Goal: Transaction & Acquisition: Purchase product/service

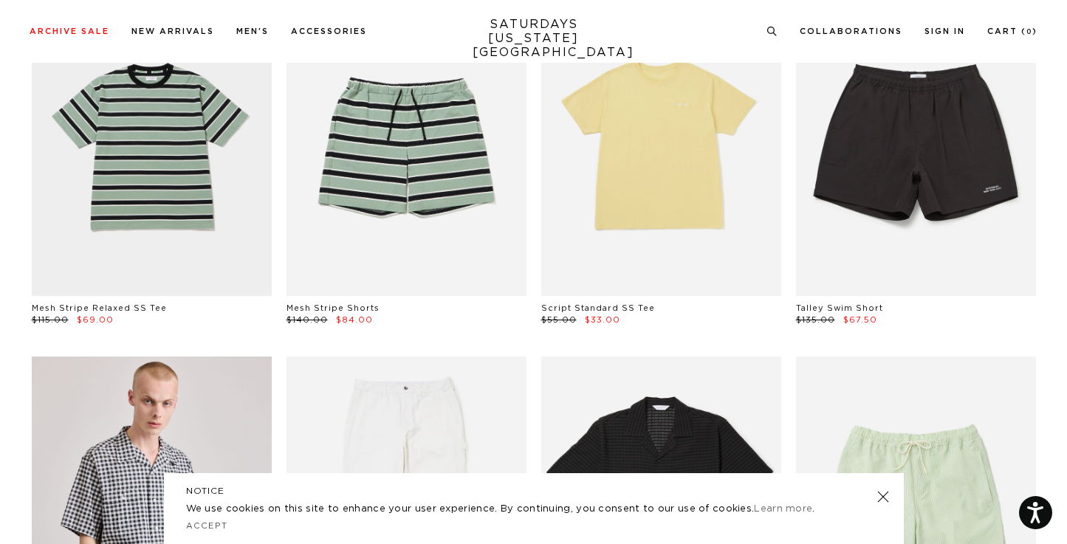
scroll to position [517, 0]
click at [881, 500] on link at bounding box center [882, 496] width 21 height 21
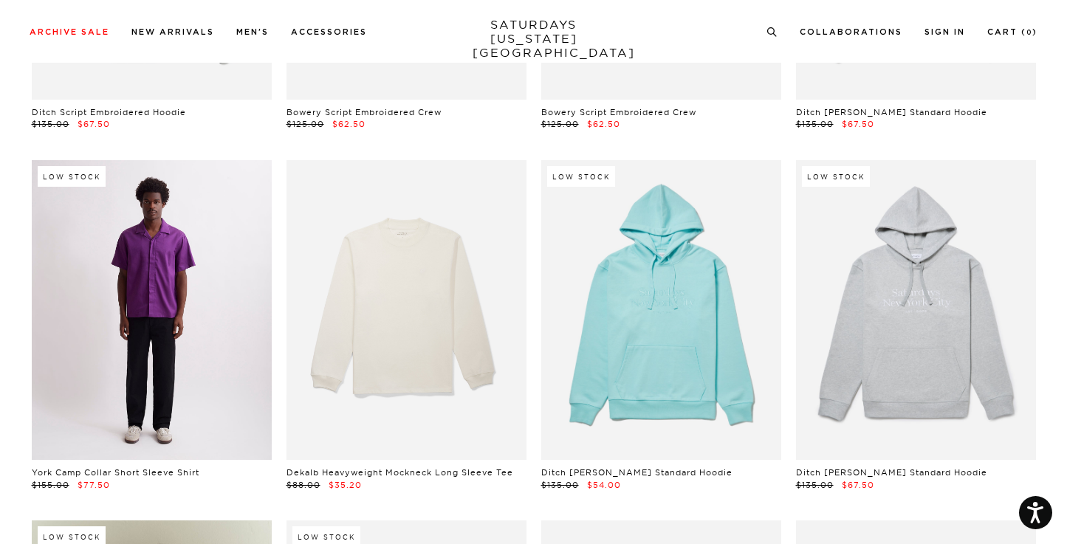
scroll to position [15512, 0]
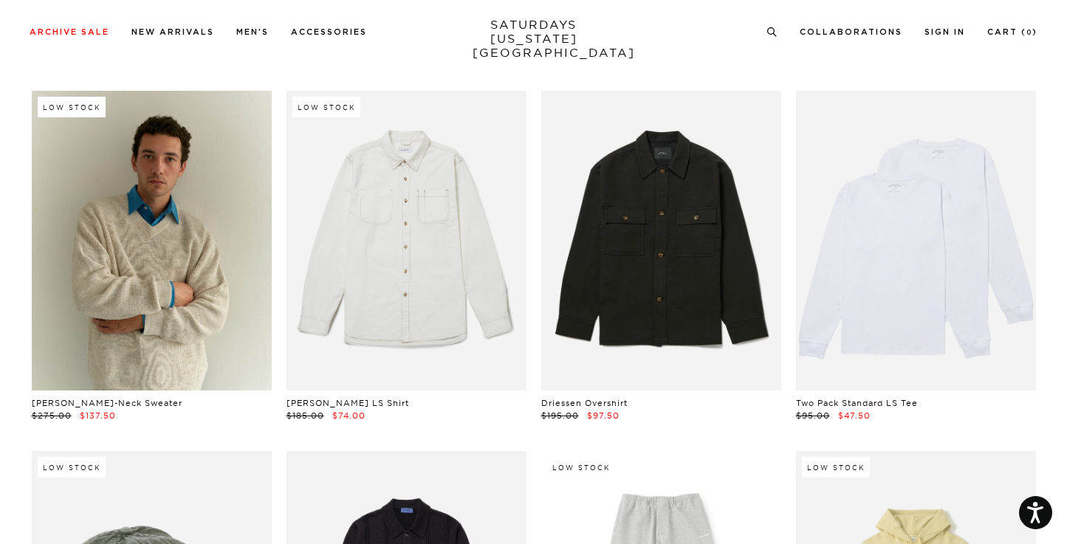
scroll to position [15952, 0]
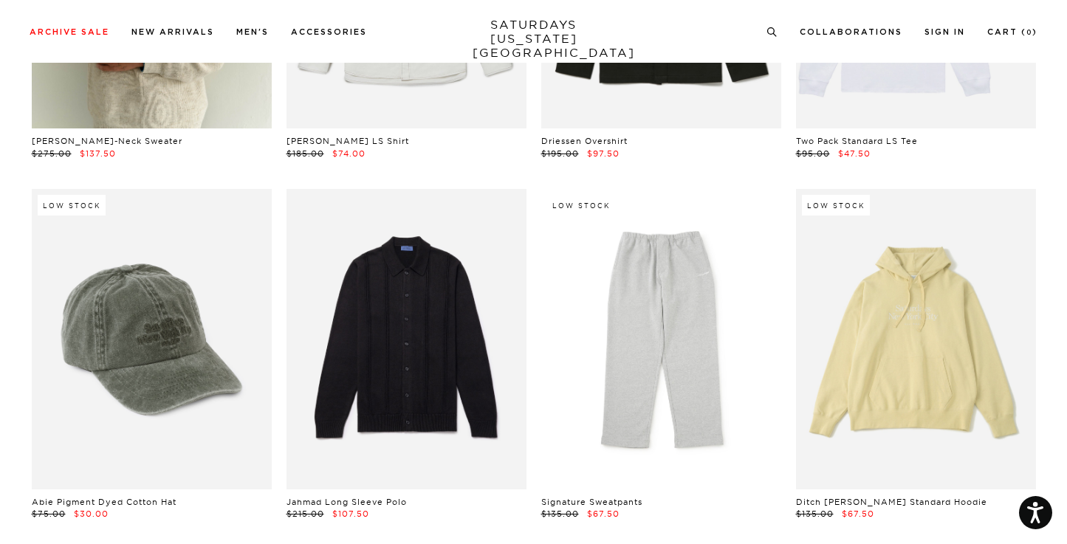
click at [280, 261] on div "Jahmad Long Sleeve Polo $215.00 $107.50" at bounding box center [406, 354] width 255 height 331
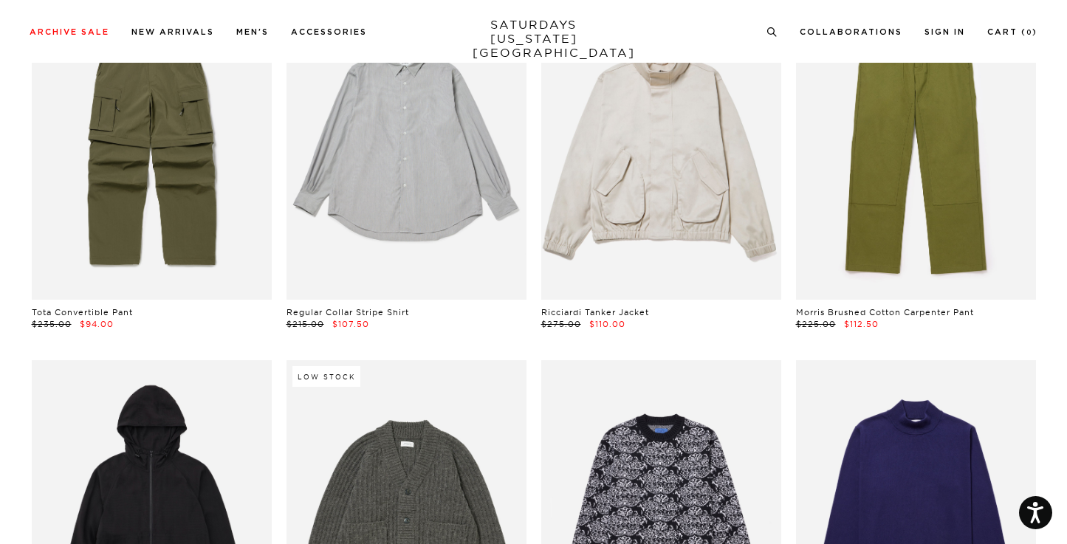
scroll to position [18260, 4]
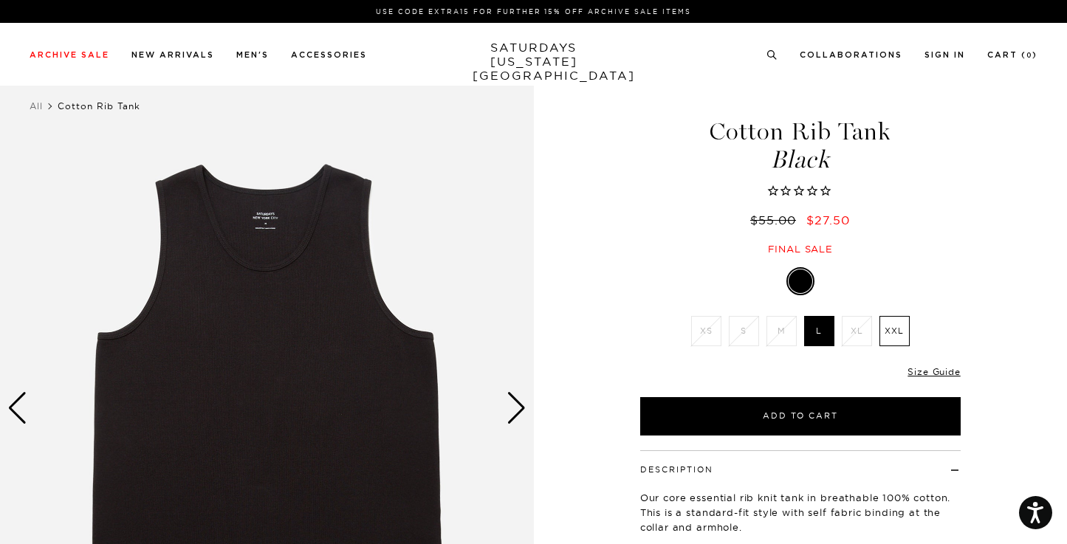
click at [501, 413] on img at bounding box center [267, 408] width 534 height 667
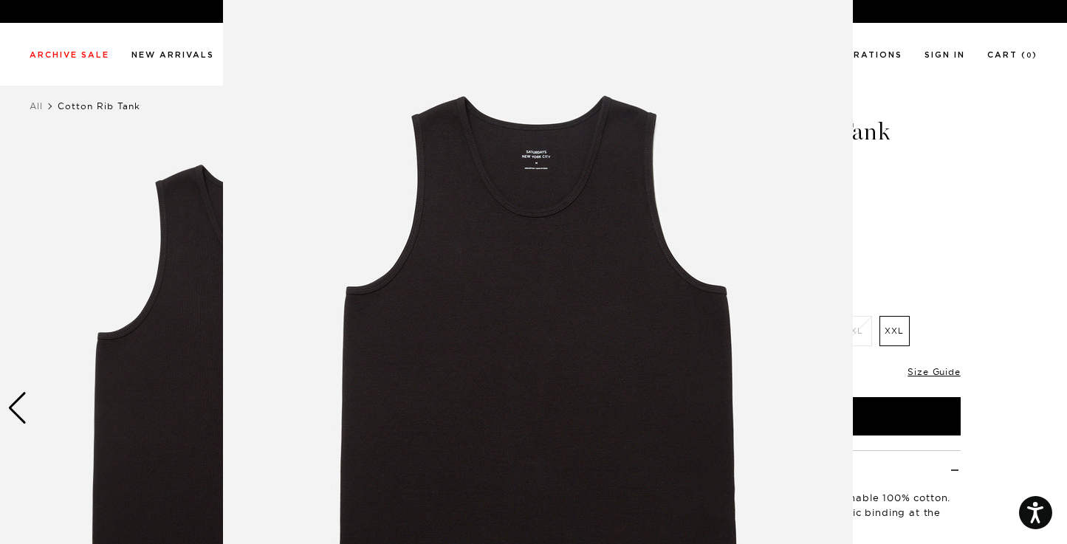
click at [383, 28] on img at bounding box center [538, 372] width 630 height 756
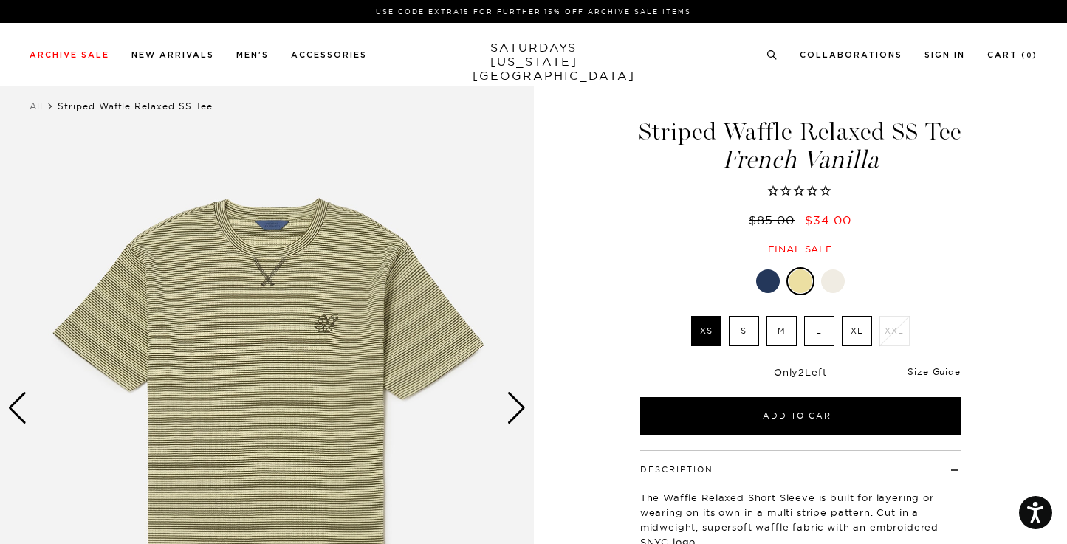
click at [764, 275] on div at bounding box center [768, 281] width 24 height 24
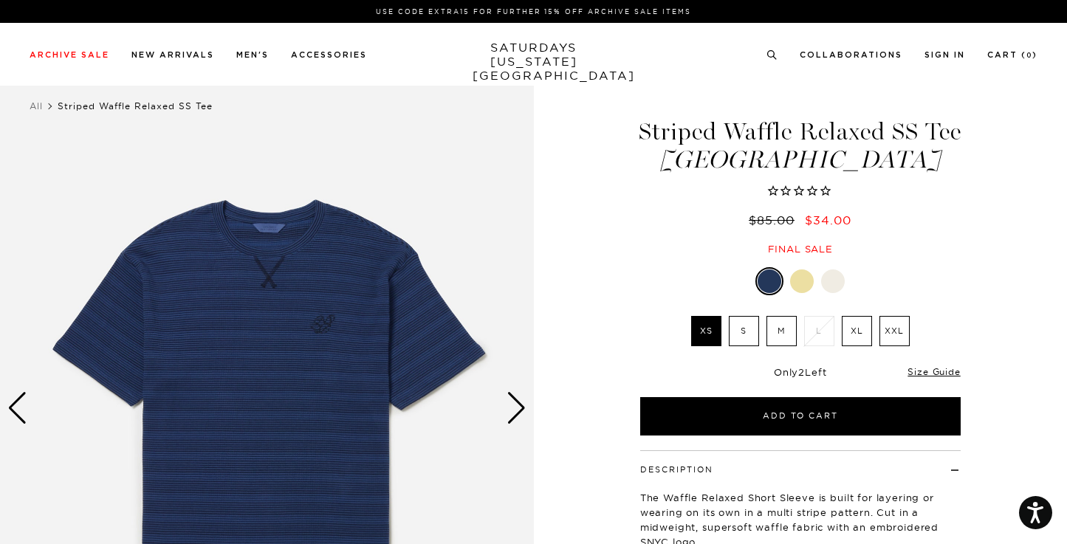
click at [773, 323] on label "M" at bounding box center [781, 331] width 30 height 30
click at [0, 0] on input "M" at bounding box center [0, 0] width 0 height 0
click at [805, 283] on div at bounding box center [802, 281] width 24 height 24
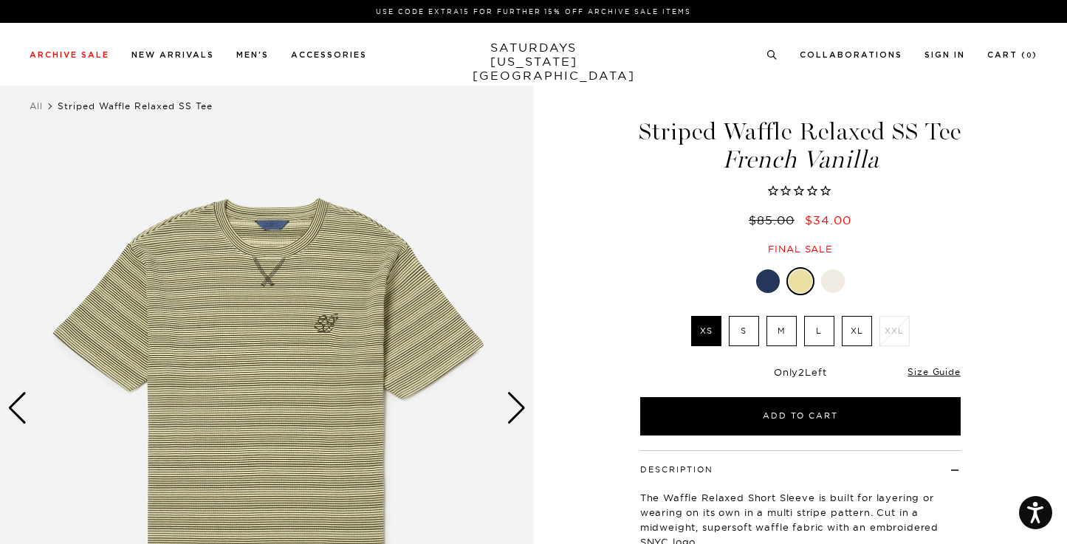
click at [783, 325] on label "M" at bounding box center [781, 331] width 30 height 30
click at [0, 0] on input "M" at bounding box center [0, 0] width 0 height 0
click at [830, 279] on div at bounding box center [833, 281] width 24 height 24
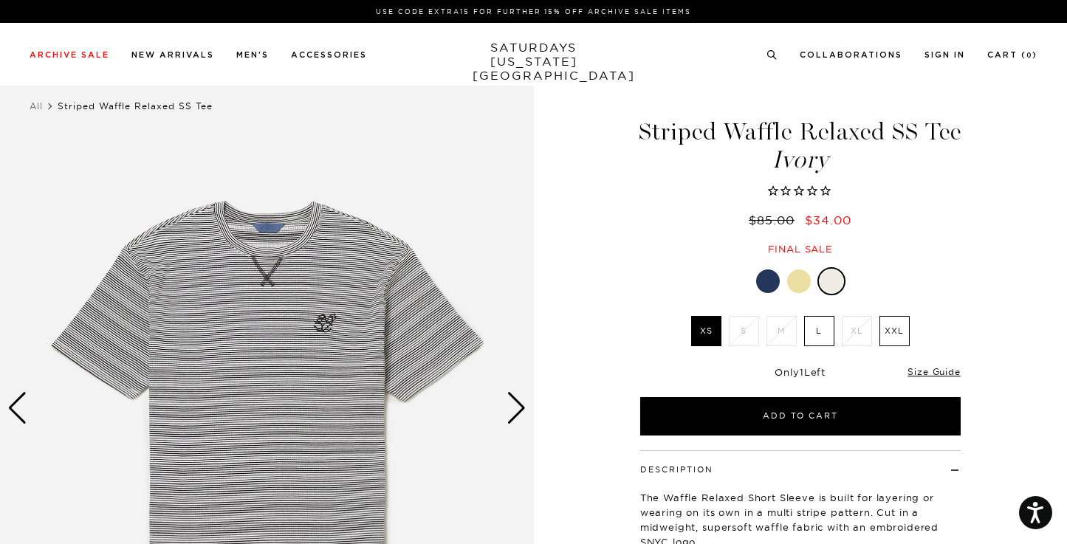
click at [768, 281] on div at bounding box center [768, 281] width 24 height 24
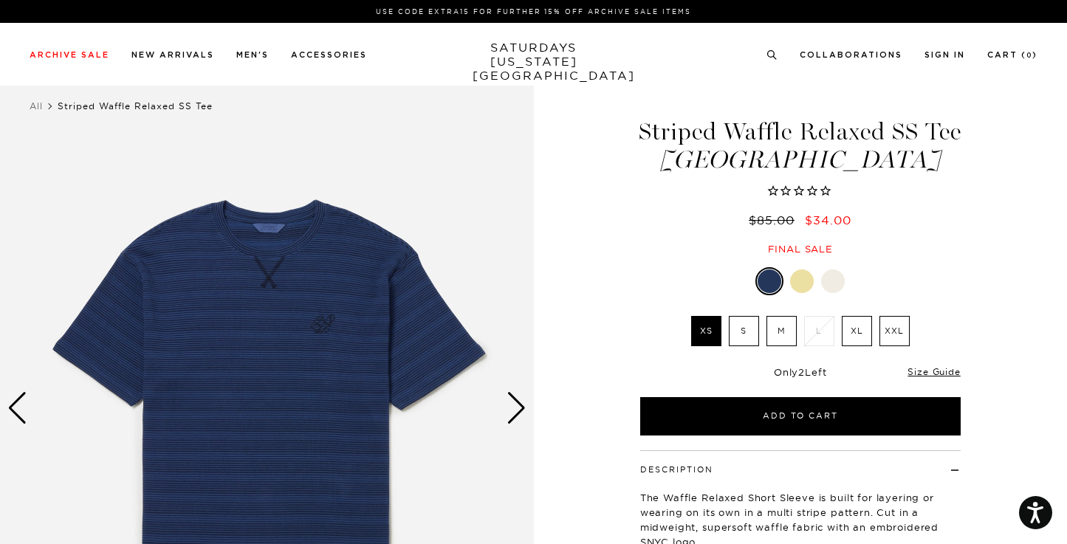
click at [778, 331] on label "M" at bounding box center [781, 331] width 30 height 30
click at [0, 0] on input "M" at bounding box center [0, 0] width 0 height 0
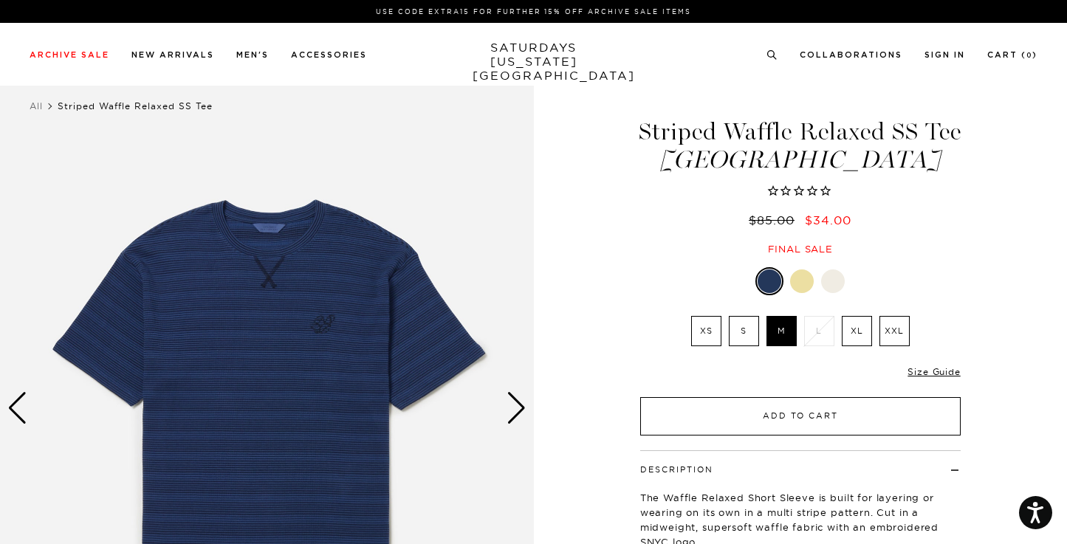
scroll to position [8, 0]
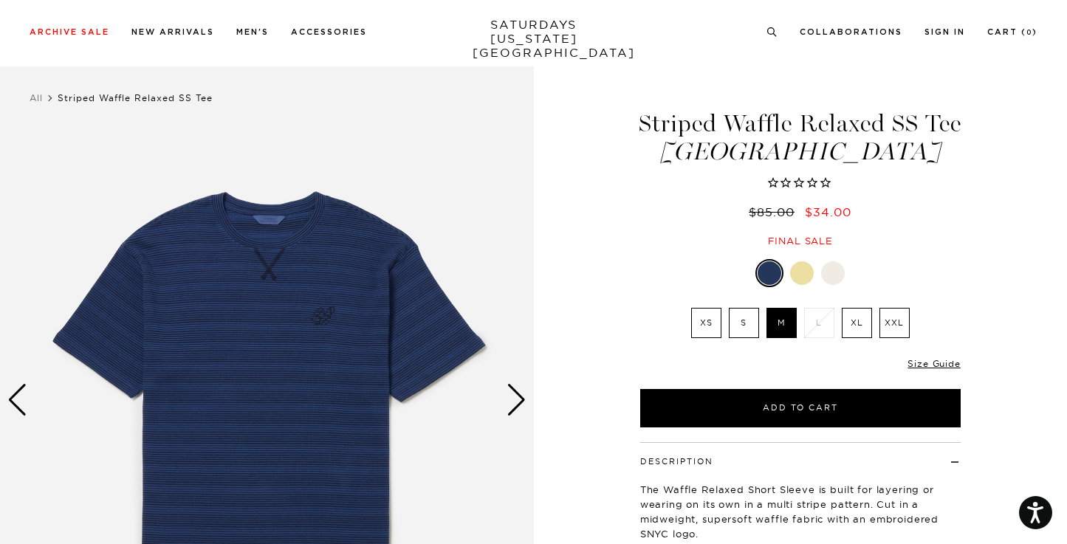
click at [533, 109] on img at bounding box center [267, 399] width 534 height 667
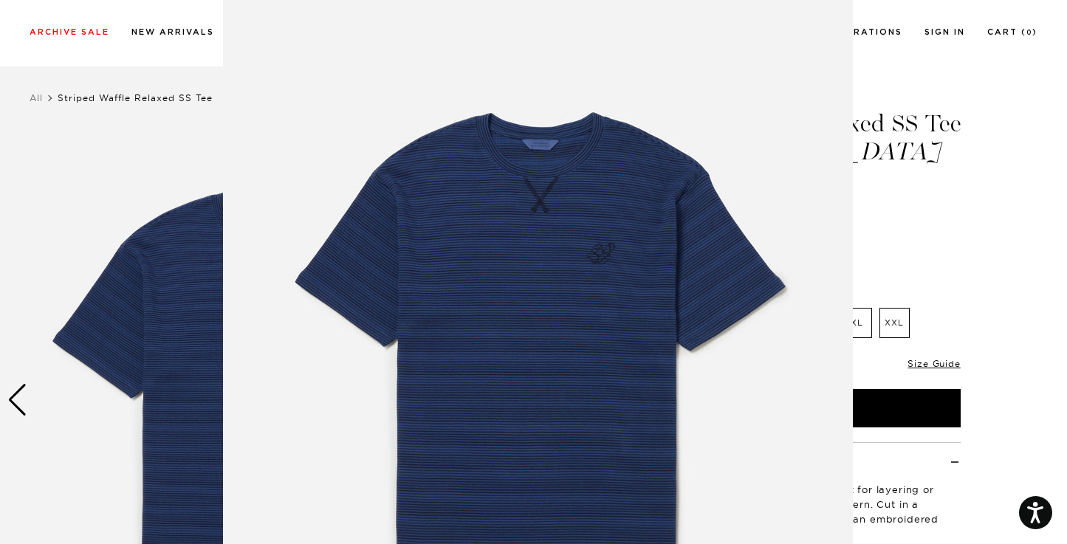
scroll to position [25, 0]
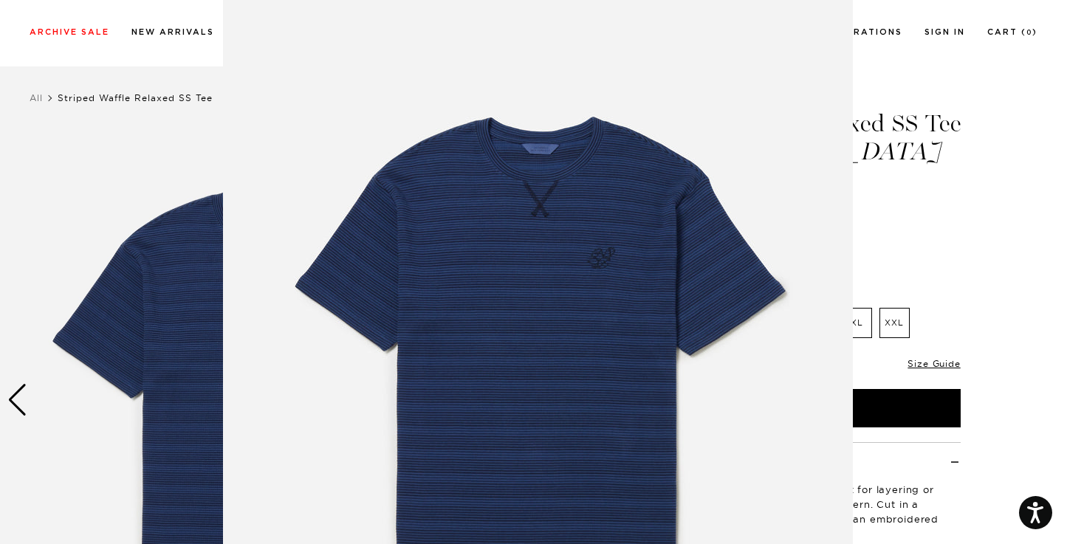
click at [401, 46] on img at bounding box center [538, 353] width 630 height 756
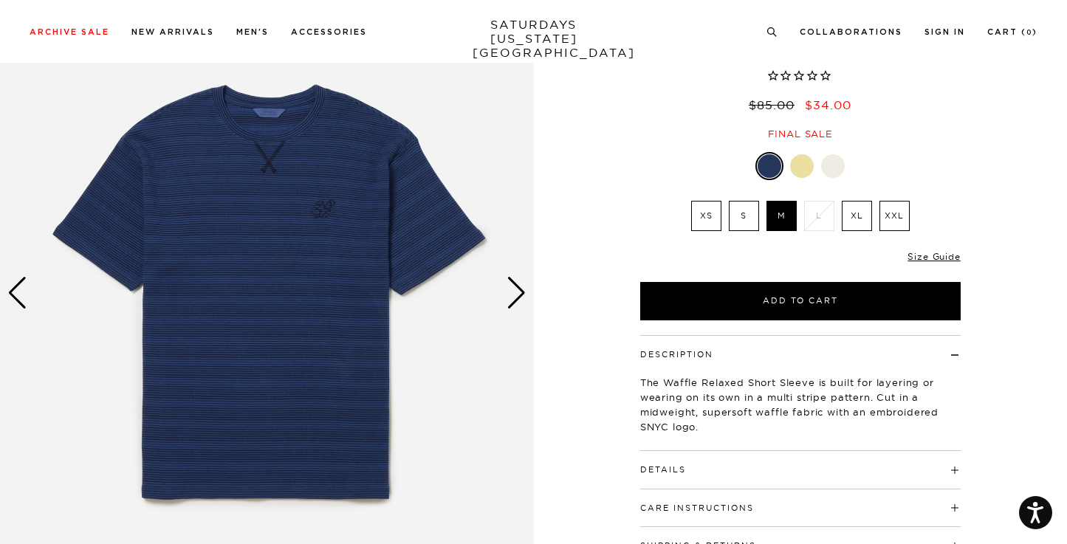
scroll to position [117, 0]
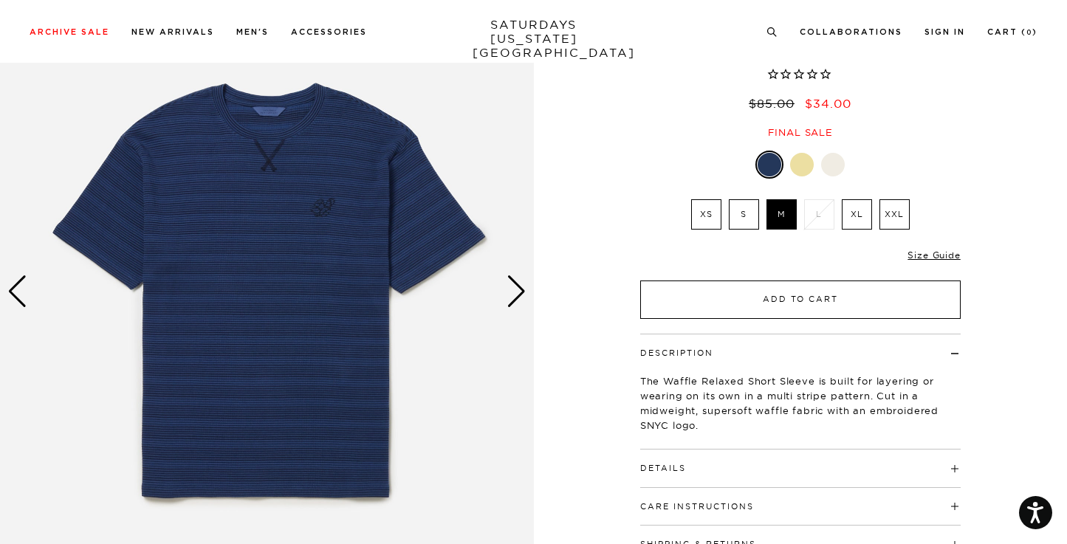
click at [746, 293] on button "Add to Cart" at bounding box center [800, 300] width 320 height 38
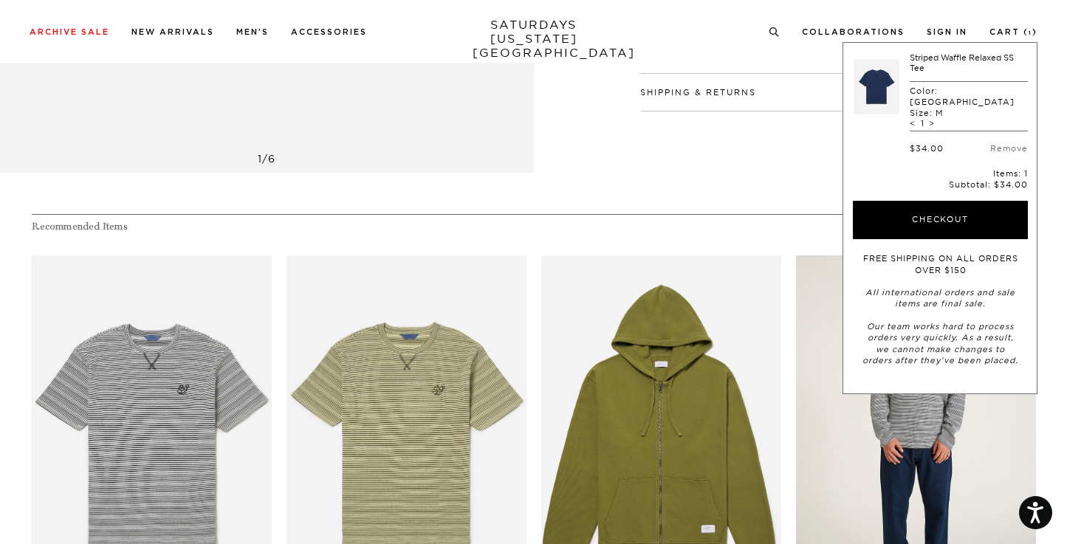
scroll to position [581, 0]
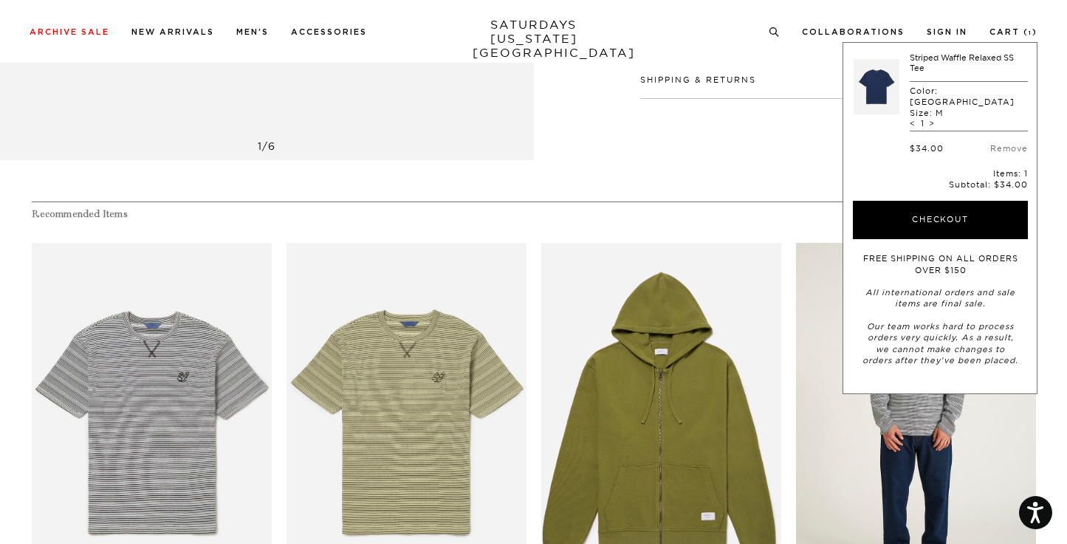
click at [837, 458] on link "files/MF2429LT01-IVORY_01.jpg" at bounding box center [916, 423] width 240 height 360
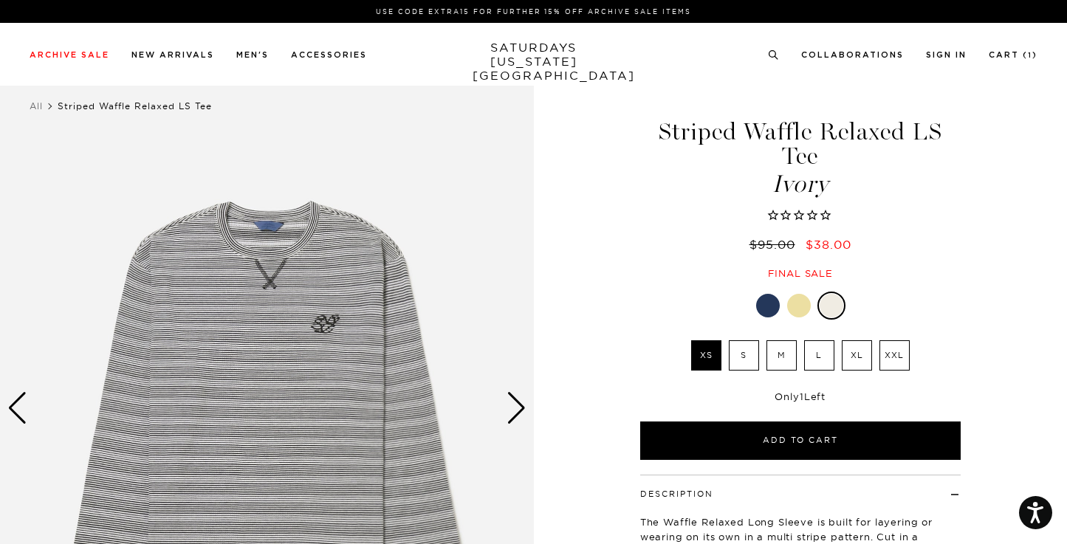
click at [773, 294] on div at bounding box center [768, 306] width 24 height 24
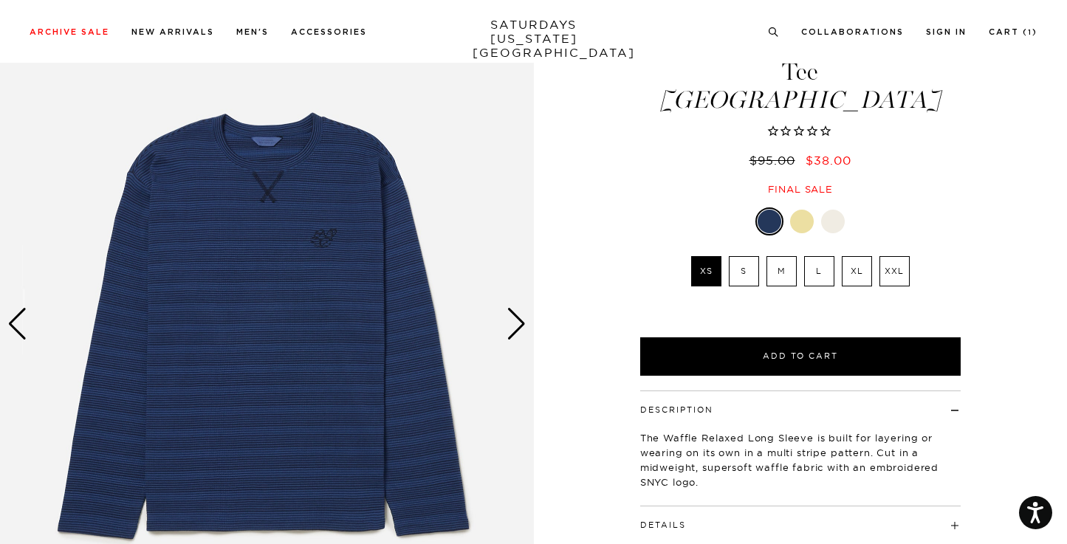
scroll to position [79, 0]
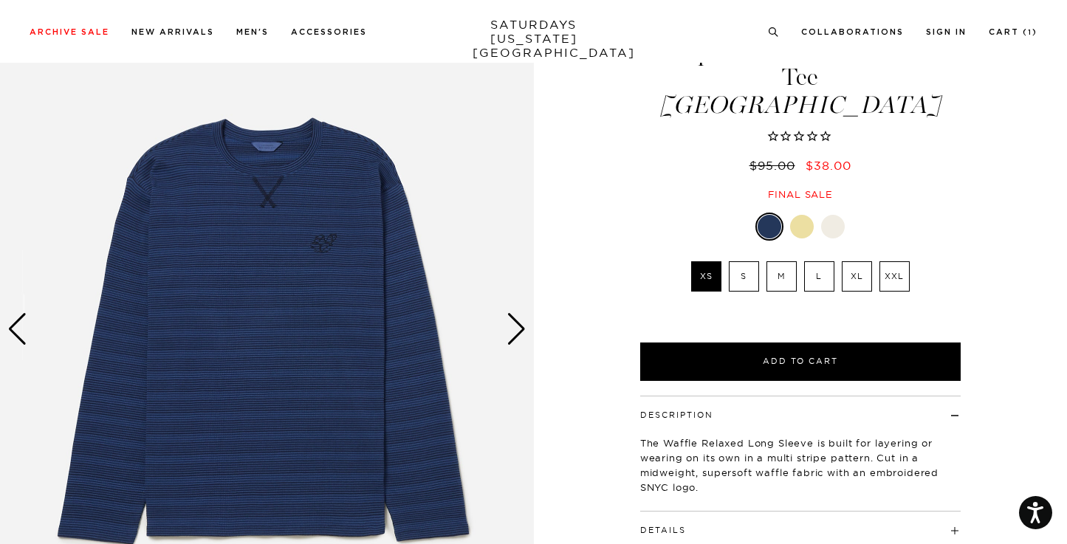
click at [516, 326] on div "Next slide" at bounding box center [516, 329] width 20 height 32
click at [516, 337] on div "Next slide" at bounding box center [516, 329] width 20 height 32
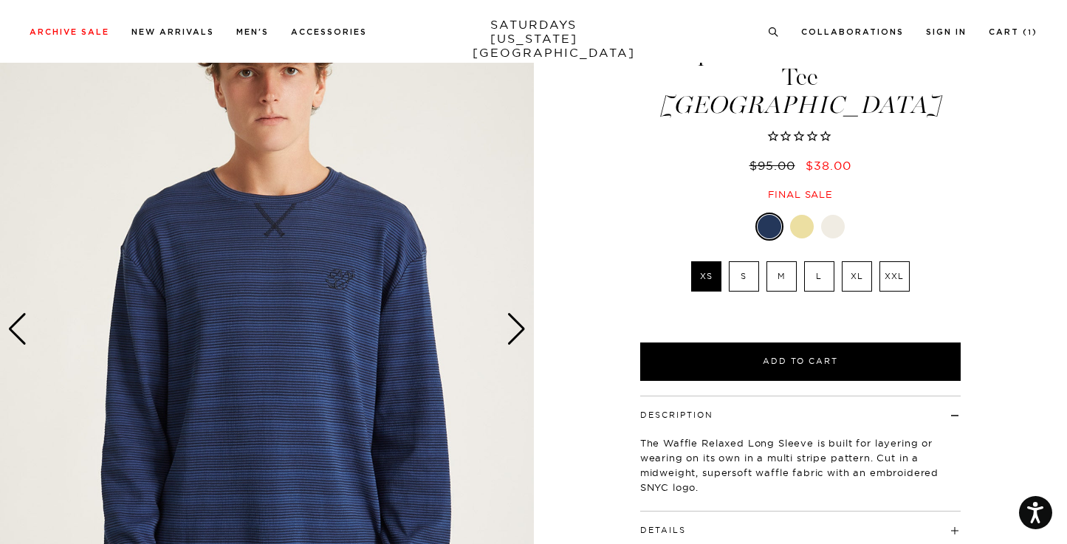
click at [516, 334] on div "Next slide" at bounding box center [516, 329] width 20 height 32
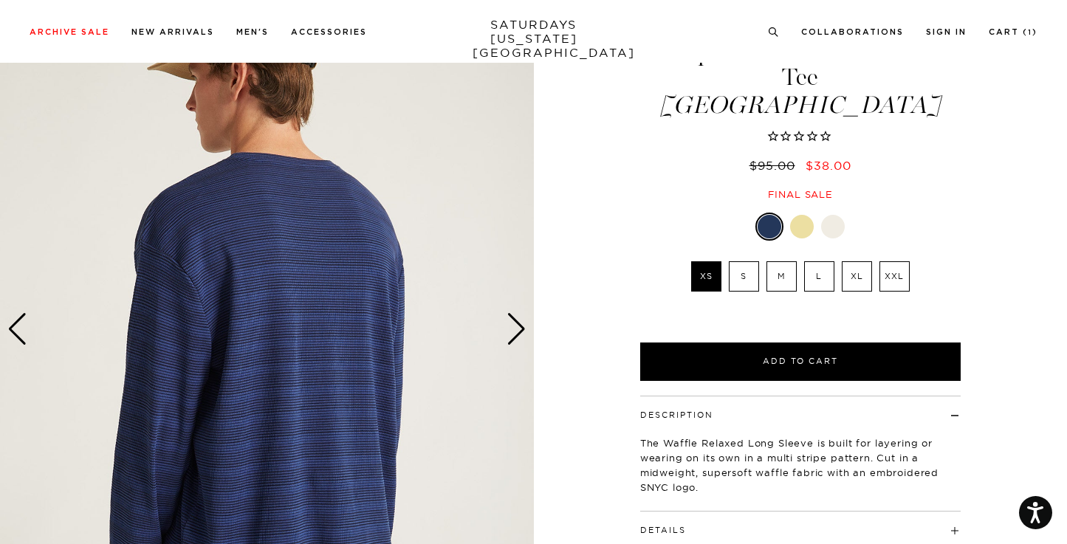
click at [516, 334] on div "Next slide" at bounding box center [516, 329] width 20 height 32
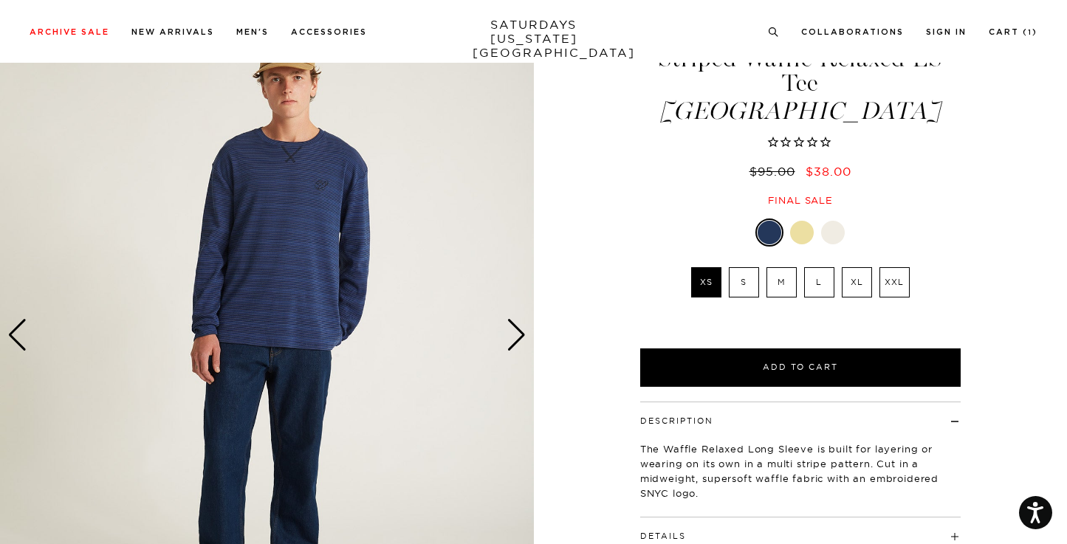
scroll to position [82, 0]
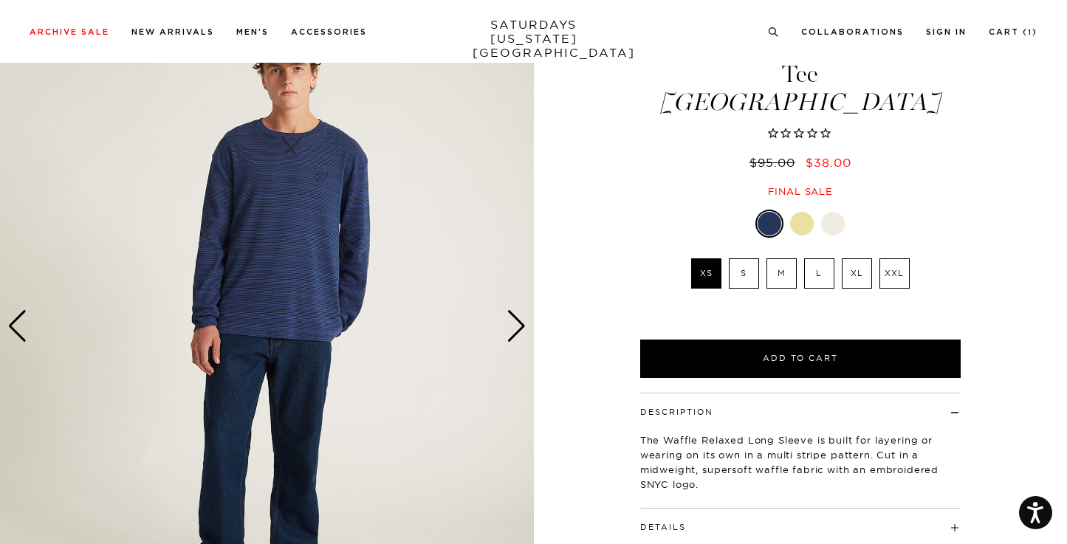
click at [516, 334] on div "Next slide" at bounding box center [516, 326] width 20 height 32
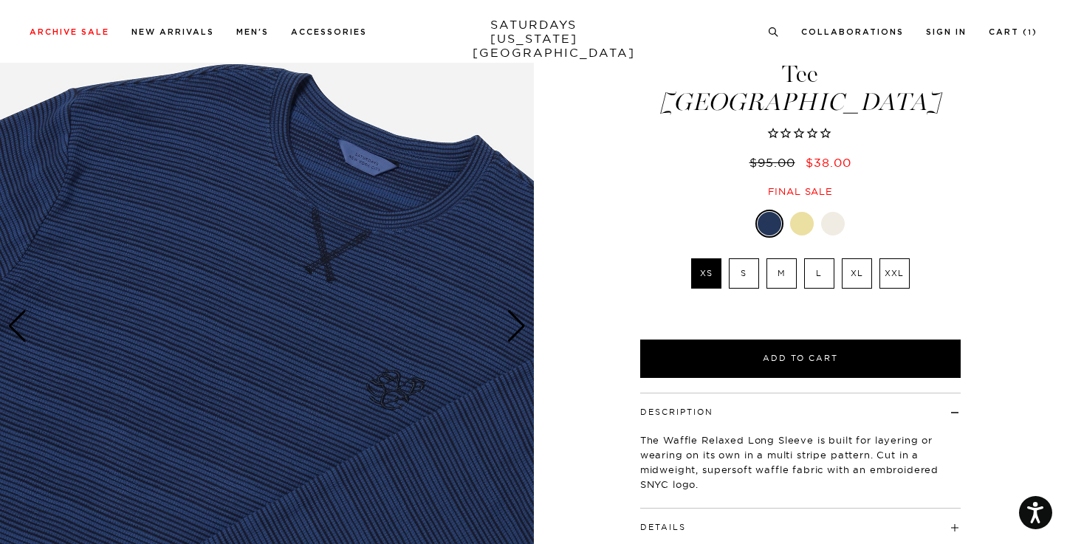
click at [516, 334] on div "Next slide" at bounding box center [516, 326] width 20 height 32
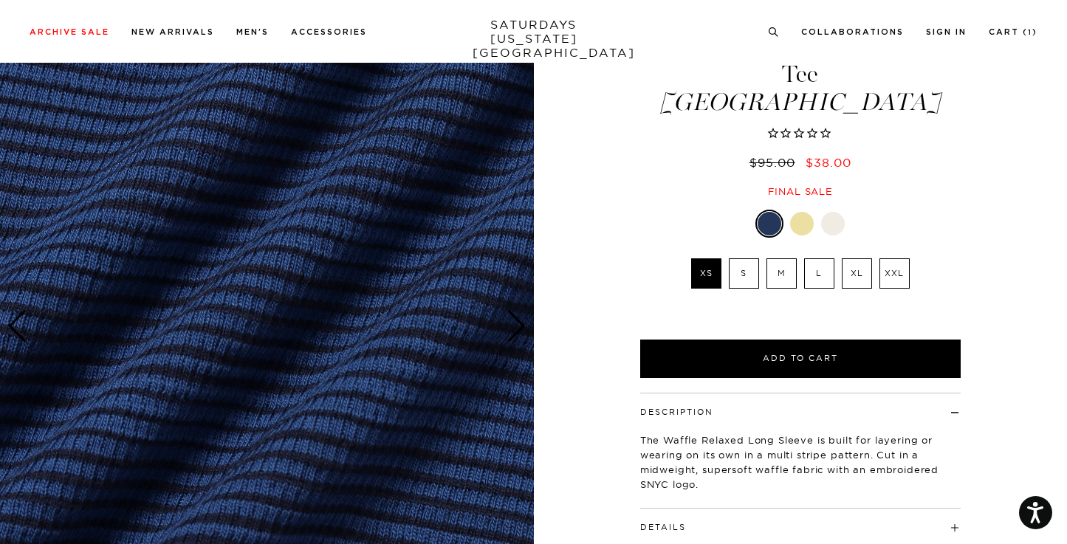
click at [516, 334] on div "Next slide" at bounding box center [516, 326] width 20 height 32
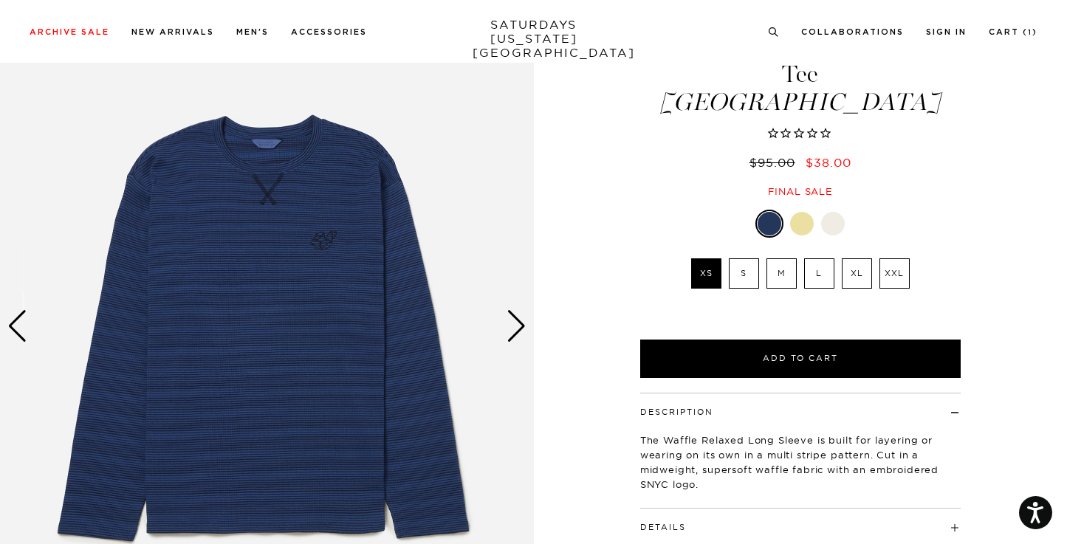
click at [833, 212] on div at bounding box center [833, 224] width 24 height 24
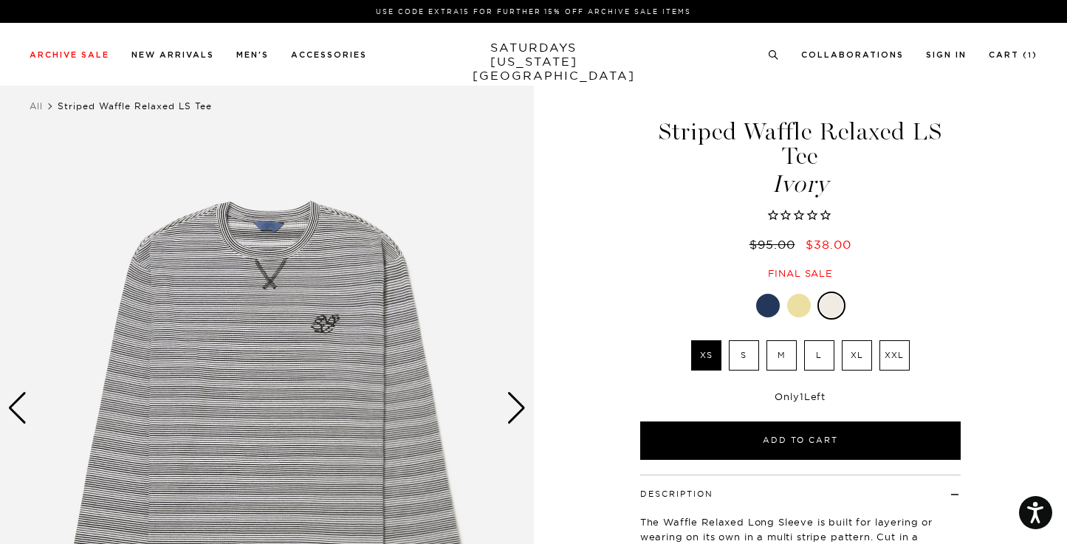
click at [797, 294] on div at bounding box center [799, 306] width 24 height 24
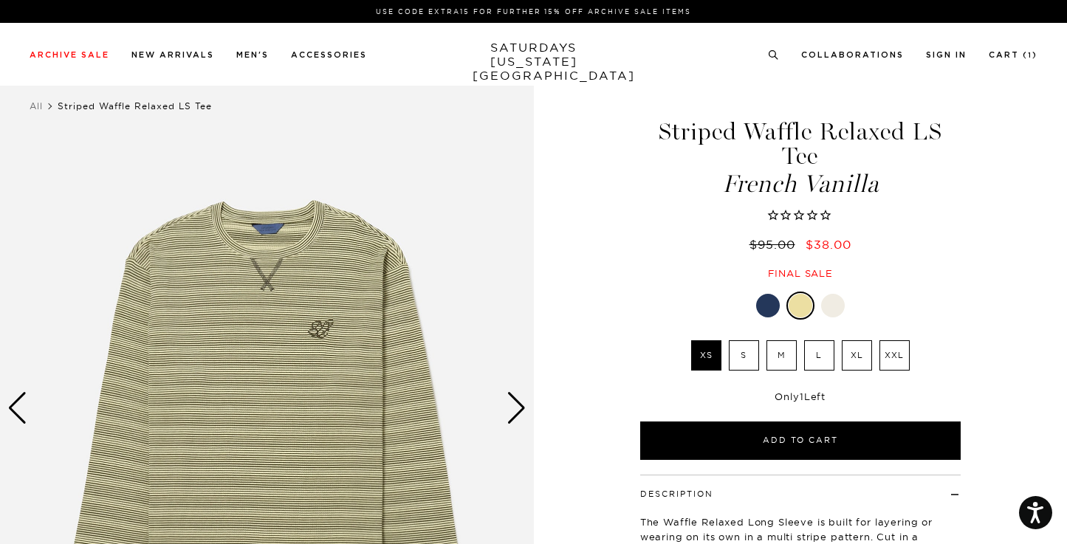
scroll to position [5, 0]
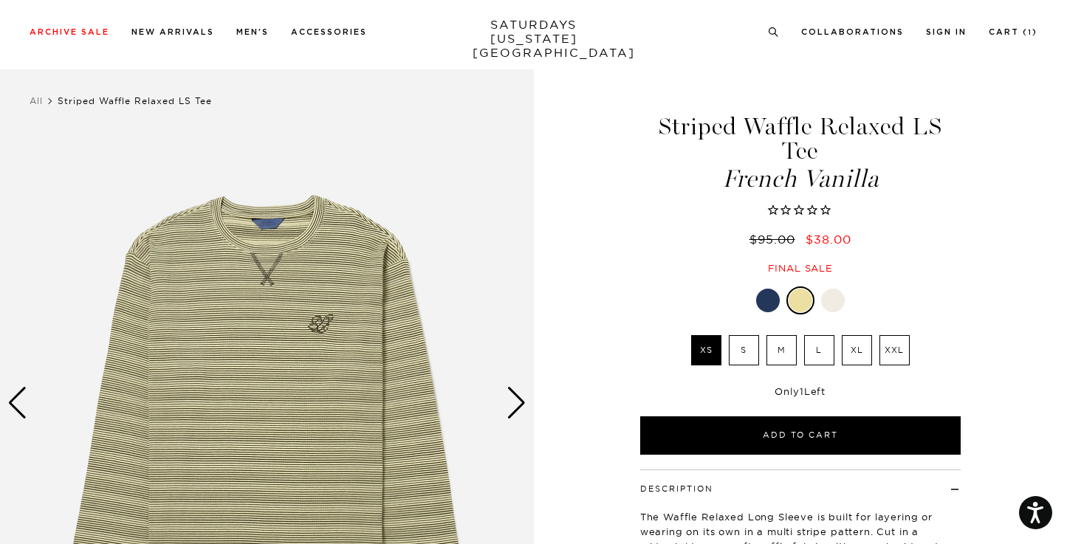
click at [766, 289] on div at bounding box center [768, 301] width 24 height 24
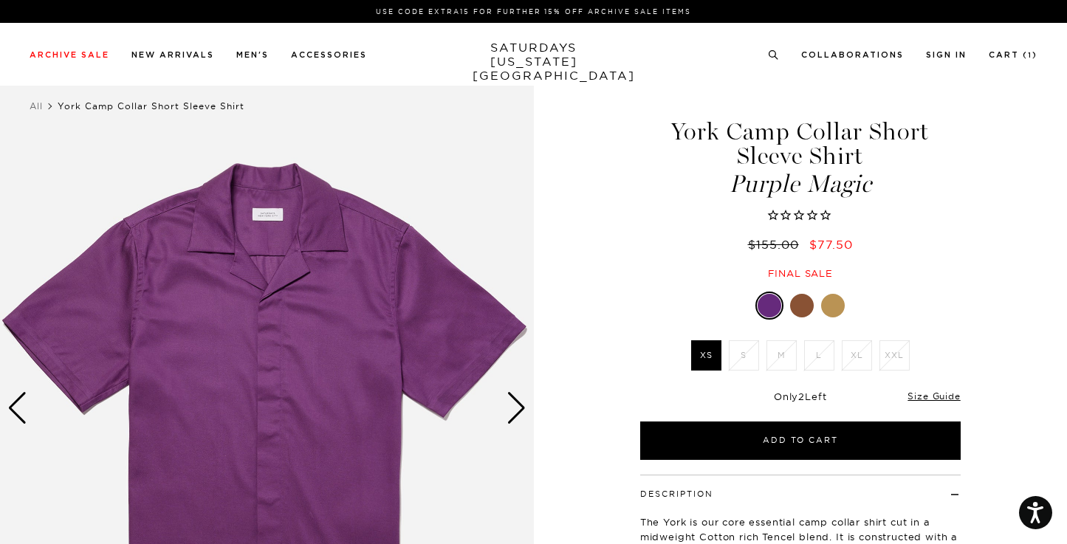
click at [804, 301] on div at bounding box center [802, 306] width 24 height 24
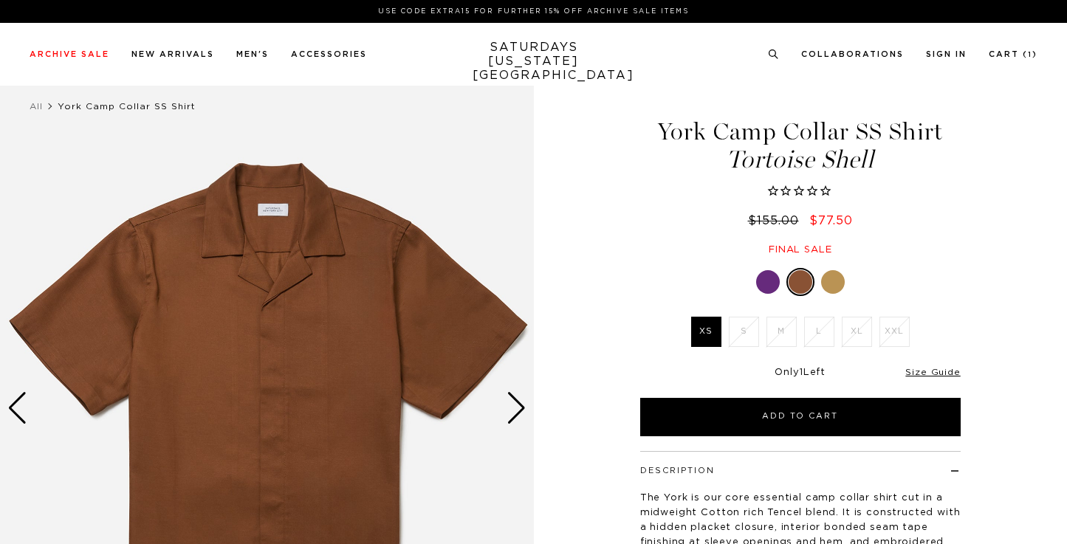
click at [835, 277] on div at bounding box center [833, 282] width 24 height 24
